Goal: Task Accomplishment & Management: Manage account settings

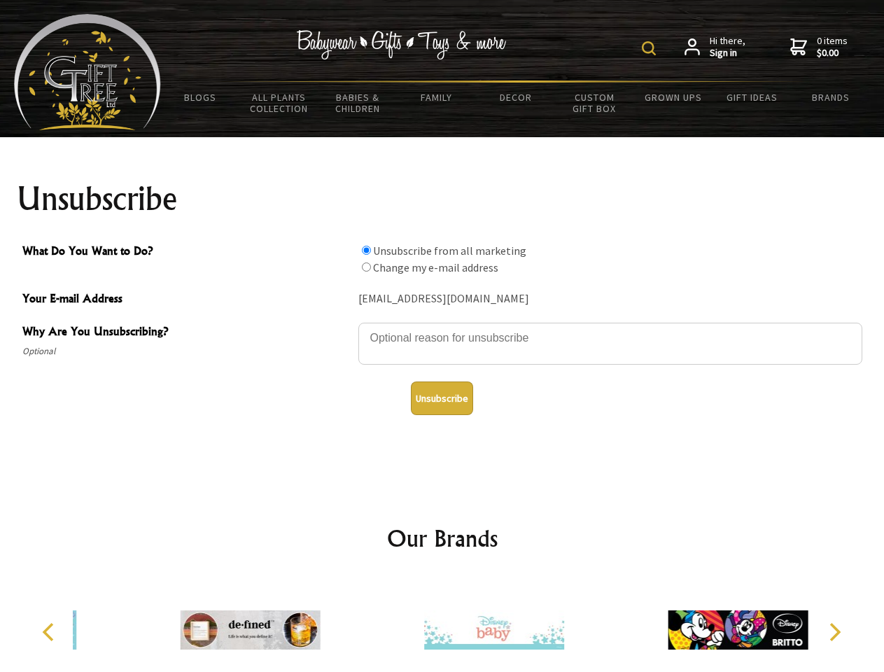
click at [651, 48] on img at bounding box center [649, 48] width 14 height 14
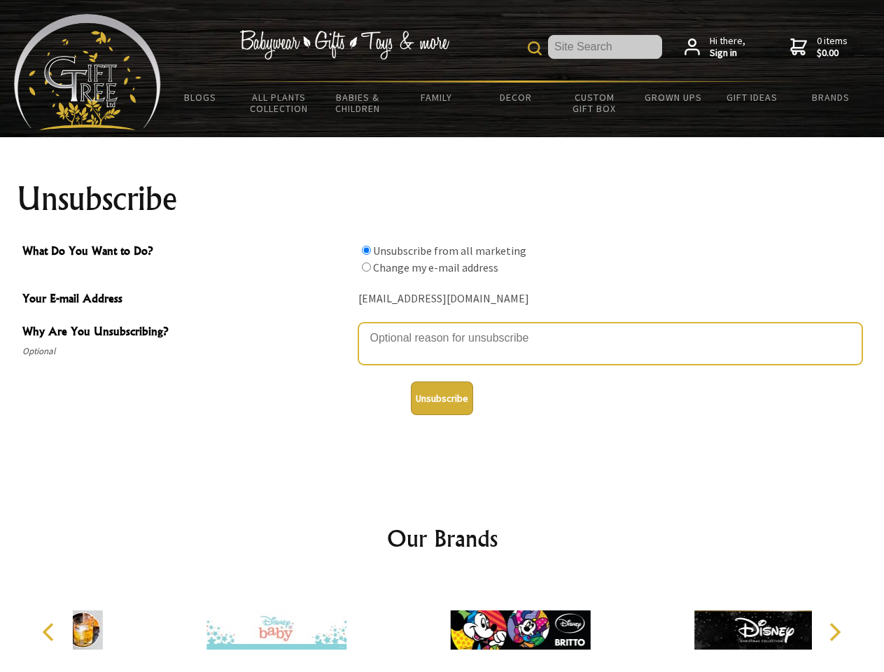
click at [442, 328] on textarea "Why Are You Unsubscribing?" at bounding box center [610, 344] width 504 height 42
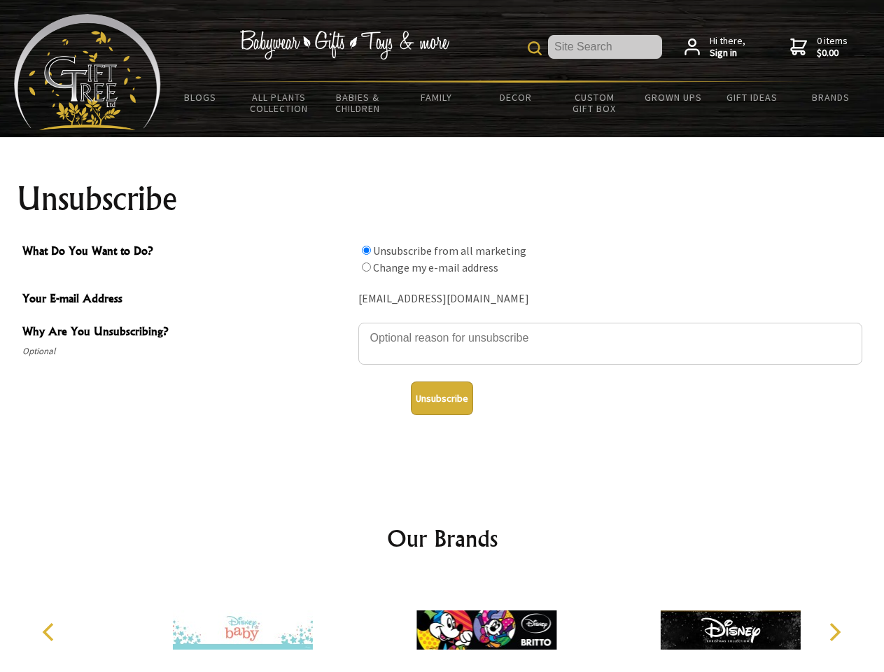
click at [366, 250] on input "What Do You Want to Do?" at bounding box center [366, 250] width 9 height 9
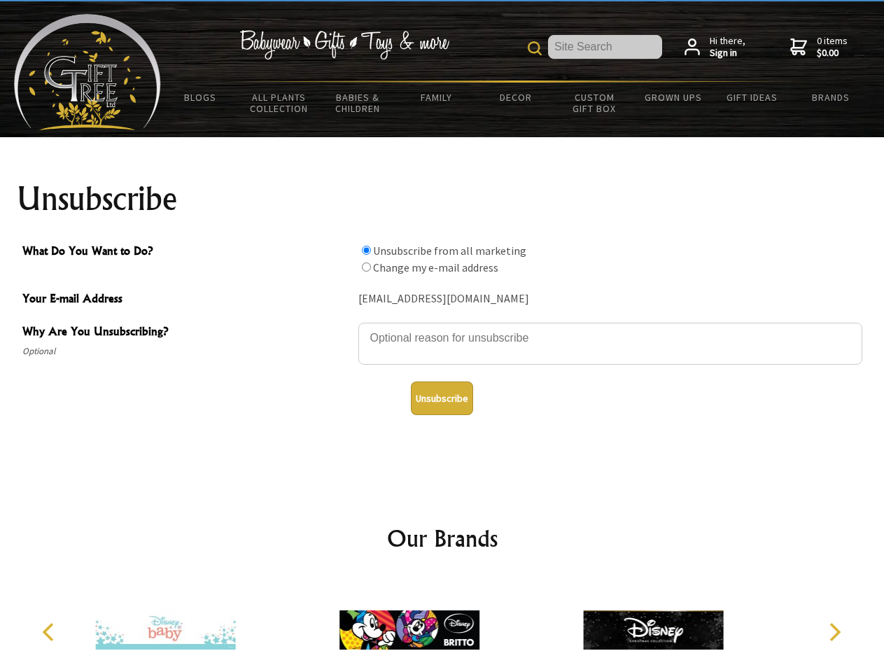
click at [366, 267] on input "What Do You Want to Do?" at bounding box center [366, 267] width 9 height 9
radio input "true"
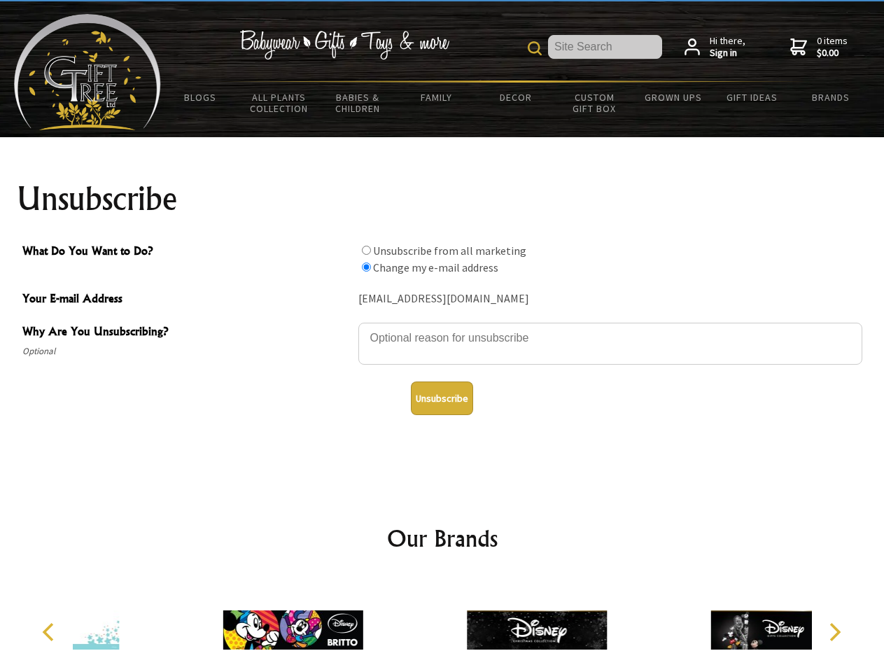
click at [442, 398] on button "Unsubscribe" at bounding box center [442, 399] width 62 height 34
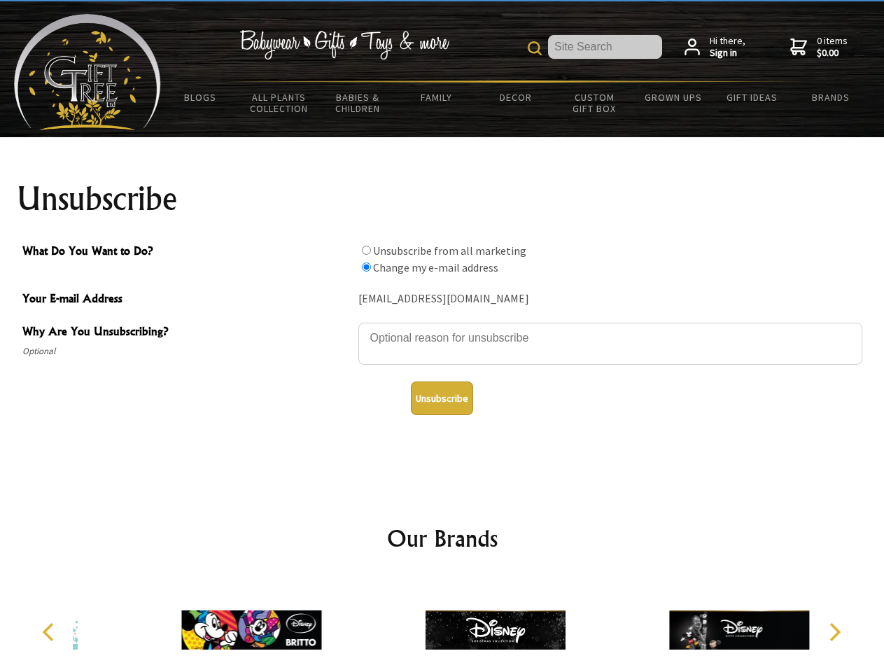
click at [442, 624] on img at bounding box center [496, 630] width 140 height 105
click at [50, 632] on icon "Previous" at bounding box center [50, 632] width 18 height 18
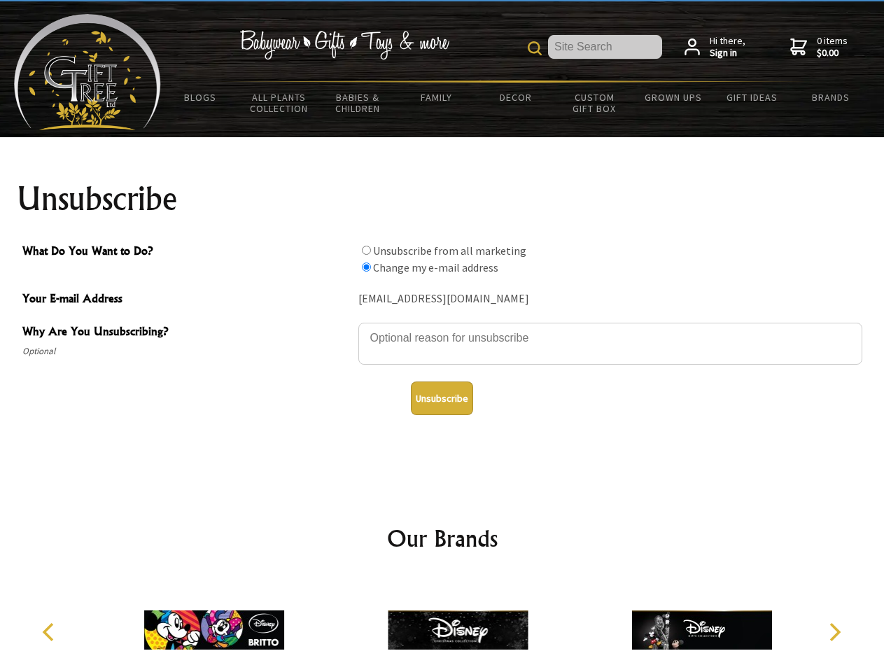
click at [834, 632] on icon "Next" at bounding box center [834, 632] width 18 height 18
